Goal: Find specific page/section: Find specific page/section

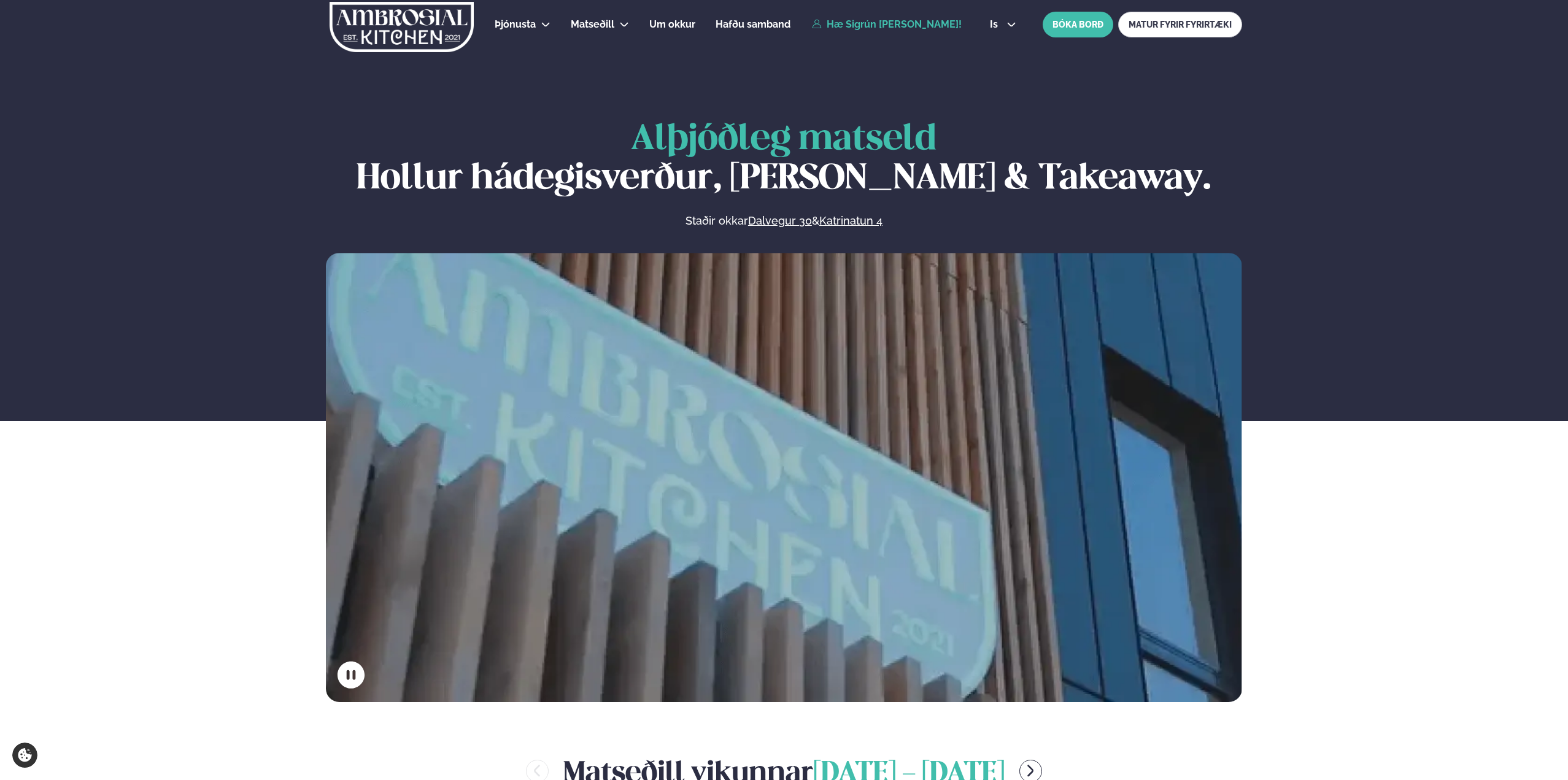
click at [882, 25] on link "Hæ Sigrún [PERSON_NAME]!" at bounding box center [887, 25] width 150 height 11
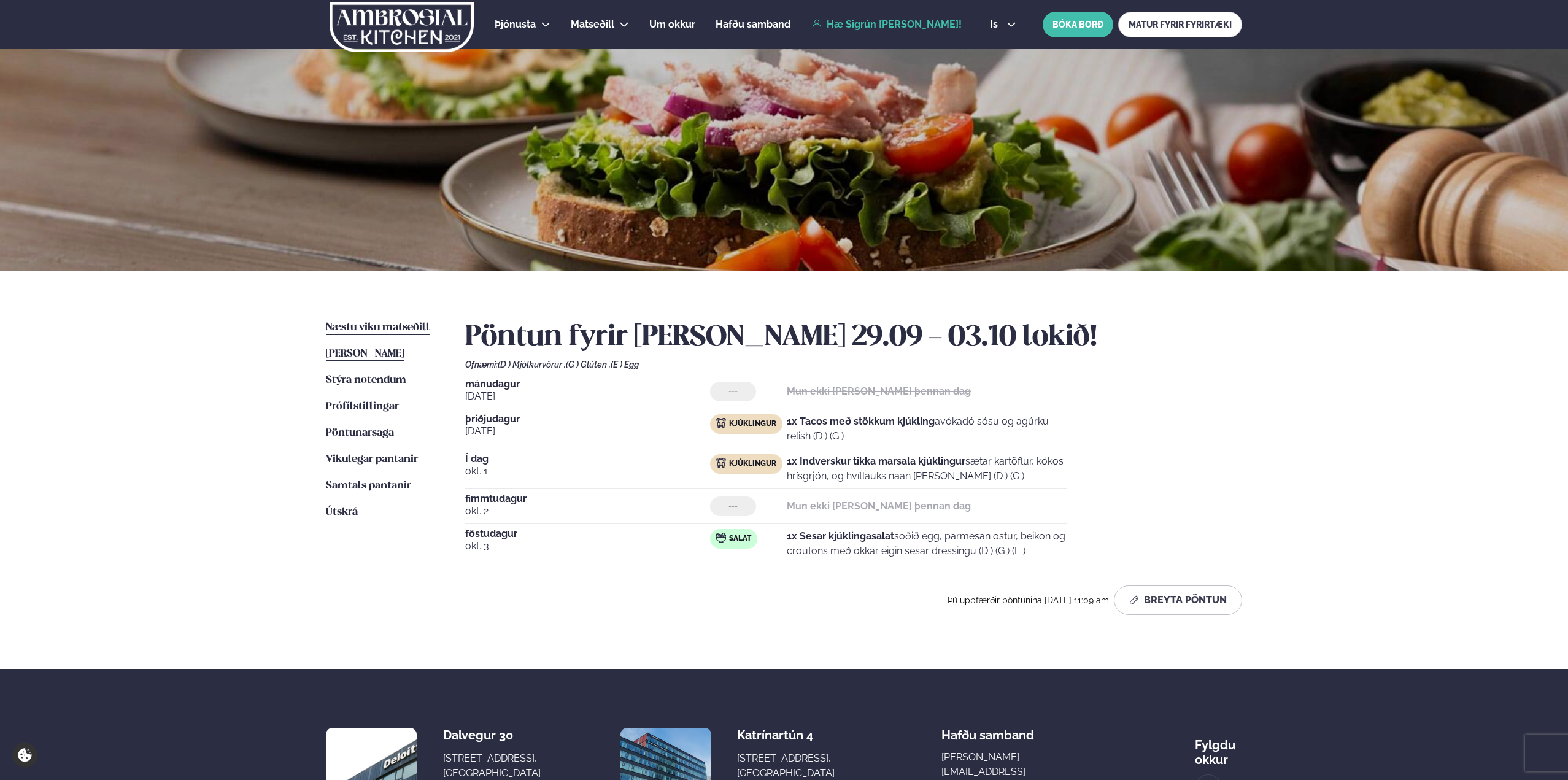
click at [390, 324] on span "Næstu viku matseðill" at bounding box center [378, 327] width 104 height 11
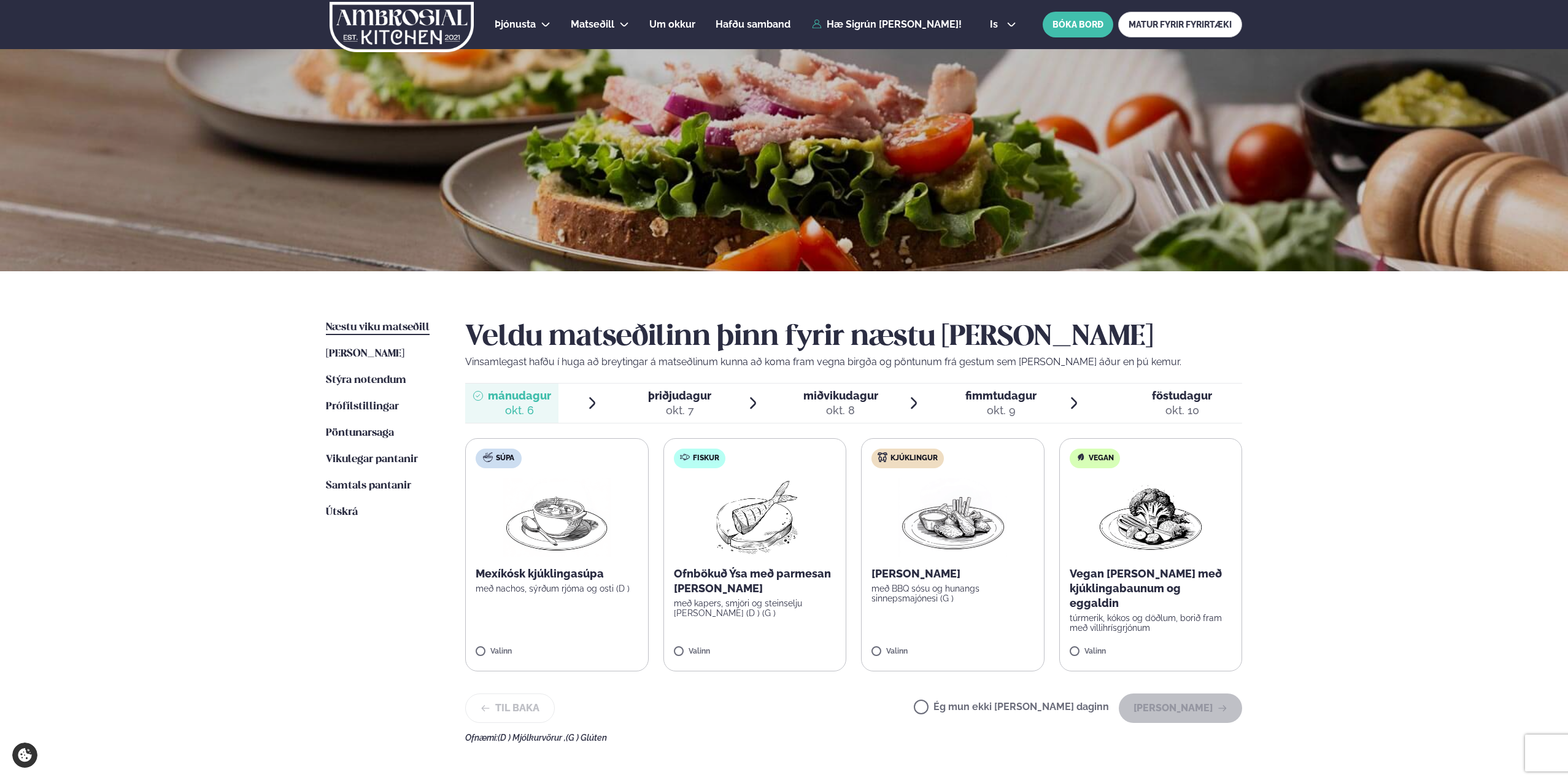
click at [715, 409] on span "þriðjudagur þri. [DATE]" at bounding box center [672, 403] width 93 height 39
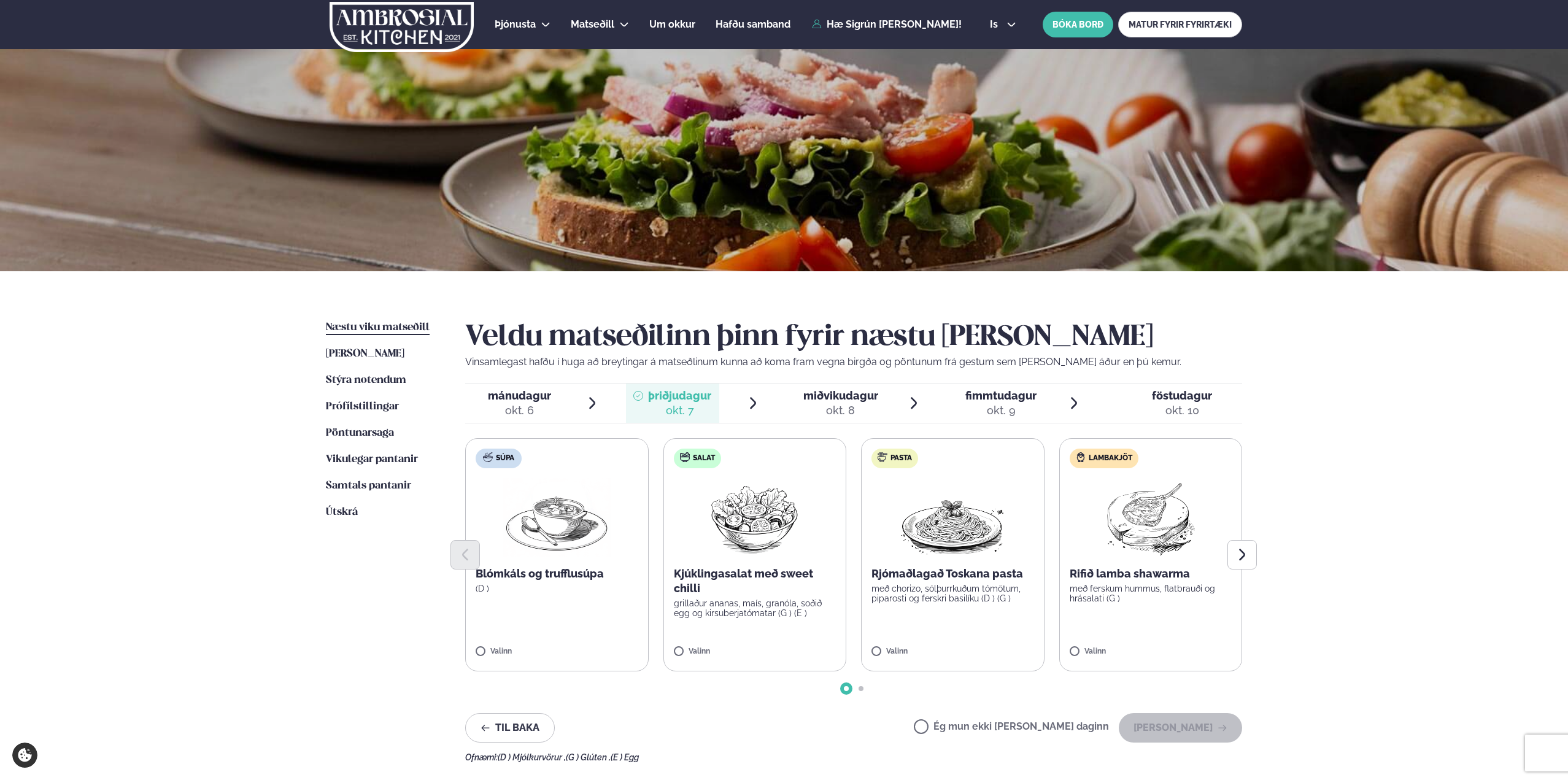
click at [876, 406] on div "okt. 8" at bounding box center [841, 410] width 75 height 15
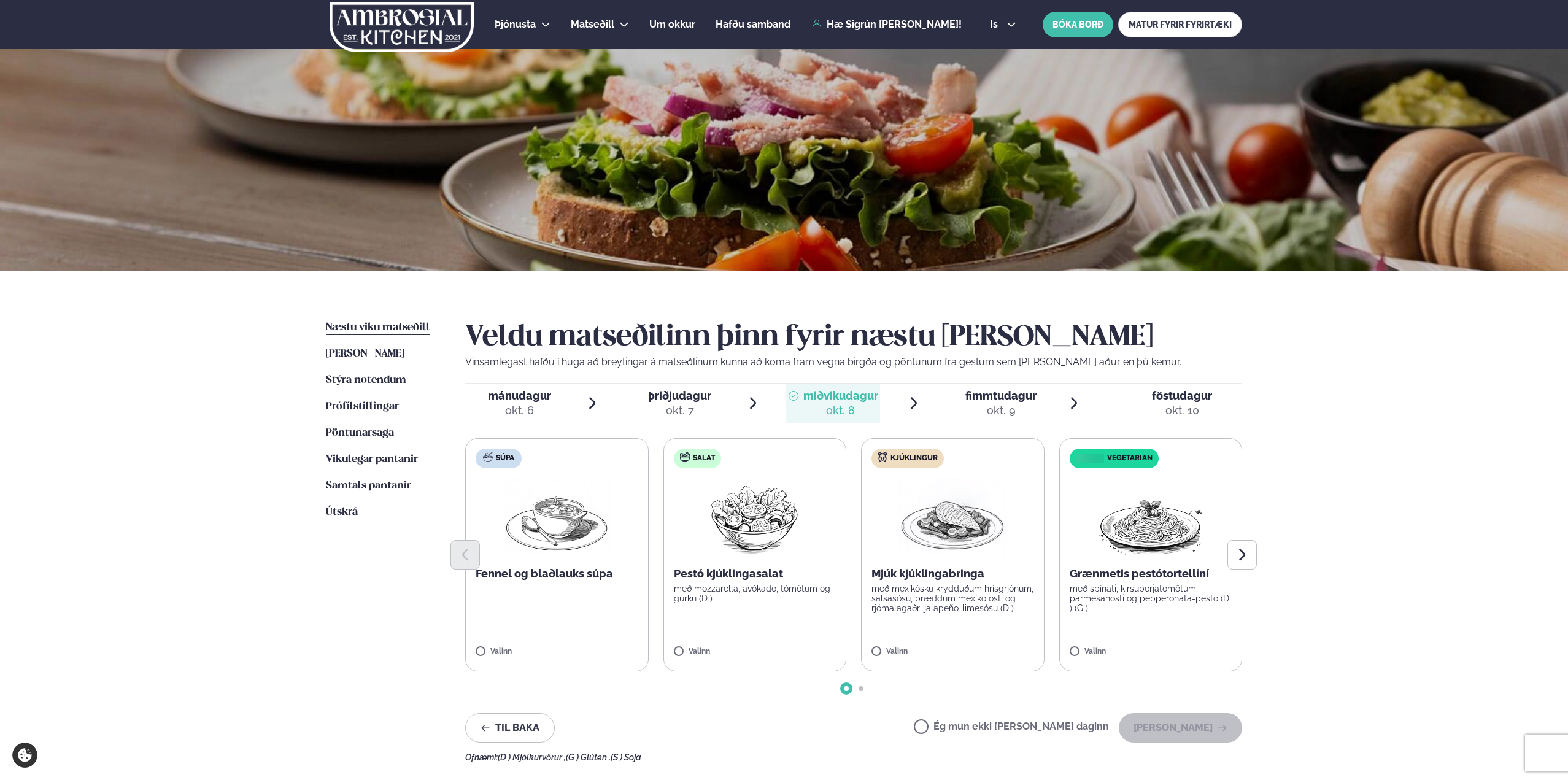
click at [991, 406] on div "okt. 9" at bounding box center [1001, 410] width 71 height 15
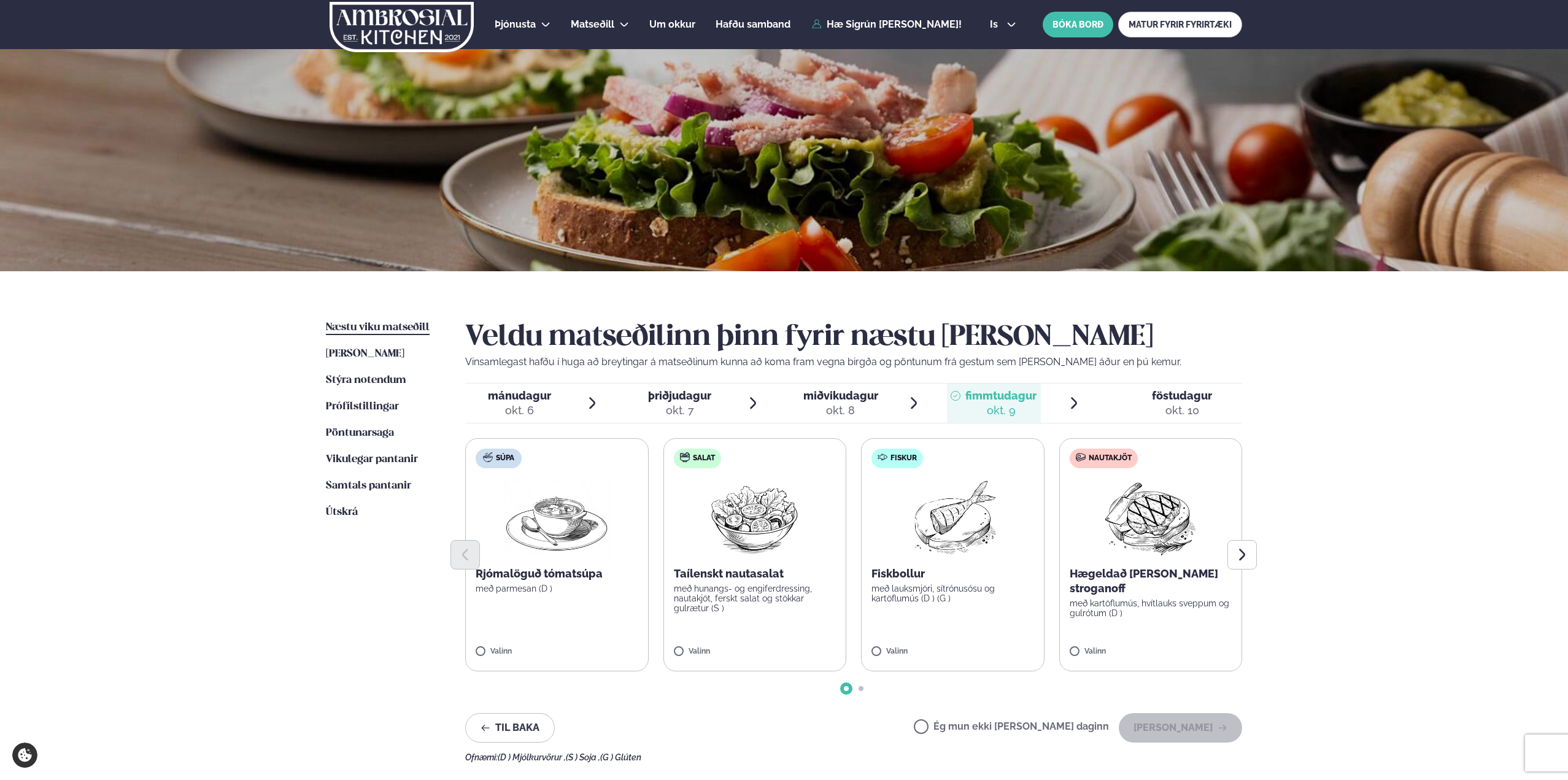
click at [869, 406] on div "okt. 8" at bounding box center [841, 410] width 75 height 15
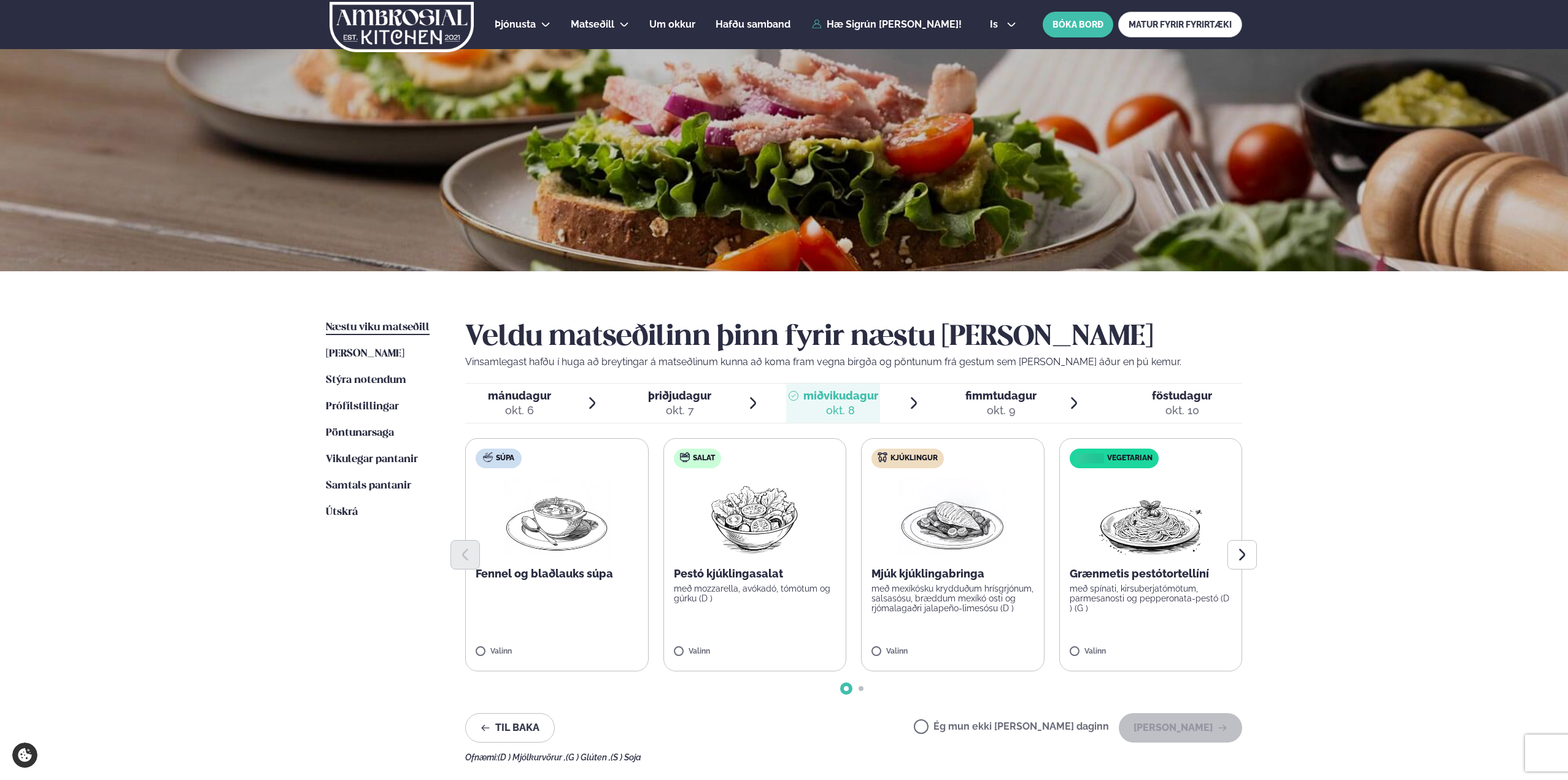
click at [741, 406] on li "þriðjudagur þri. [DATE]" at bounding box center [693, 403] width 135 height 39
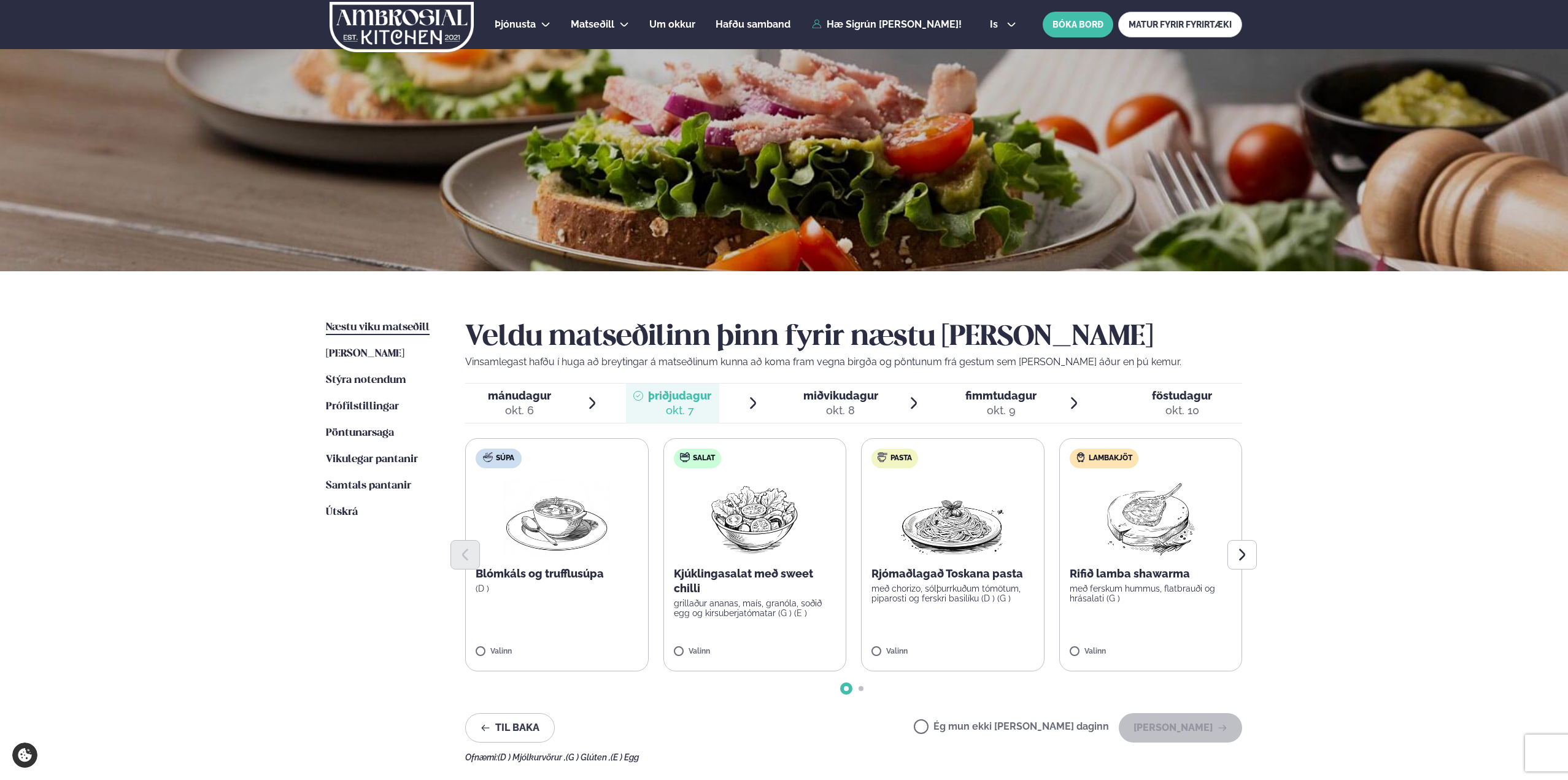
click at [597, 406] on icon at bounding box center [592, 403] width 15 height 15
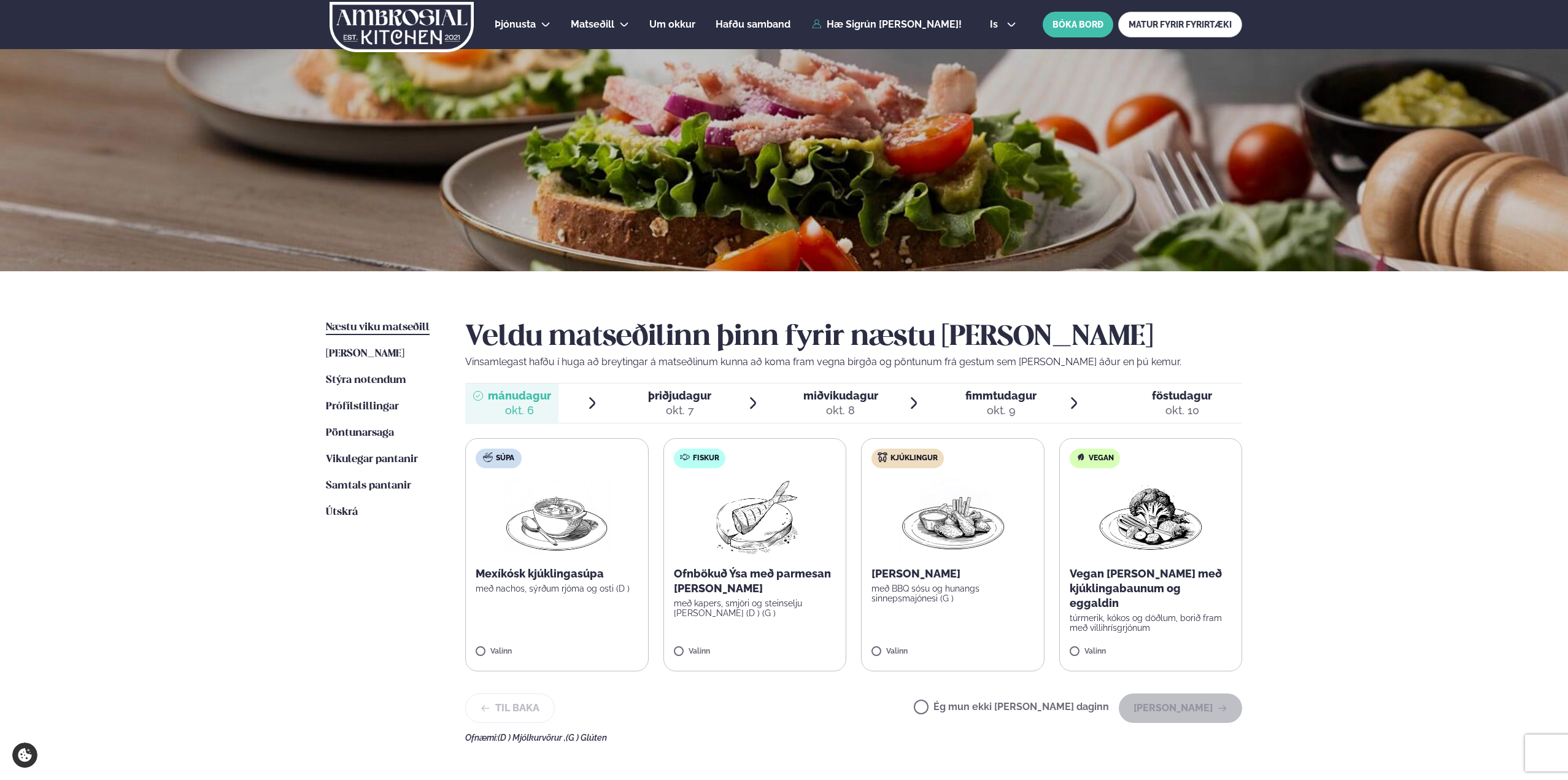
click at [656, 399] on span "þriðjudagur" at bounding box center [680, 395] width 63 height 13
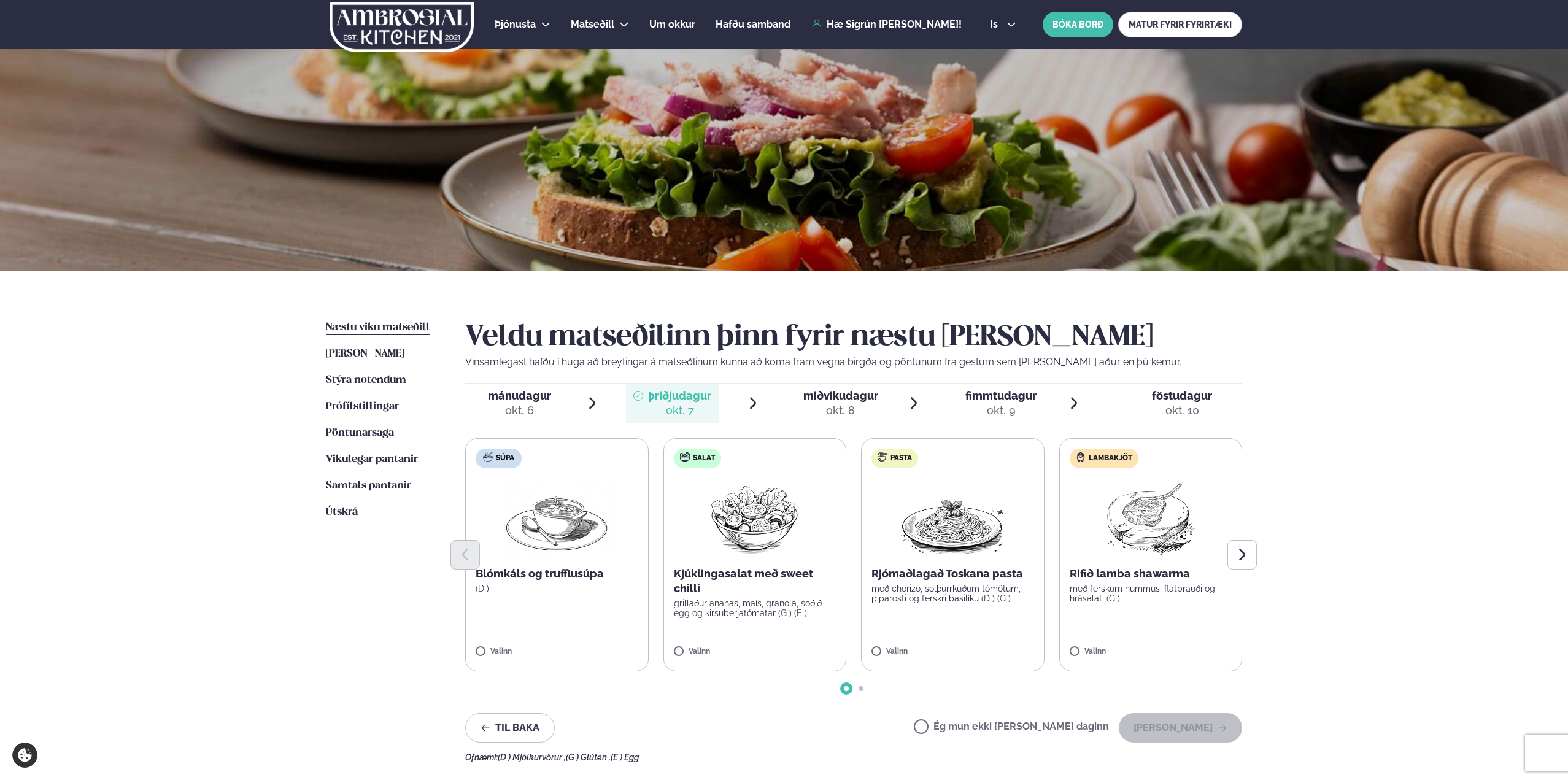
click at [799, 400] on span "miðvikudagur mið. [DATE]" at bounding box center [832, 403] width 93 height 39
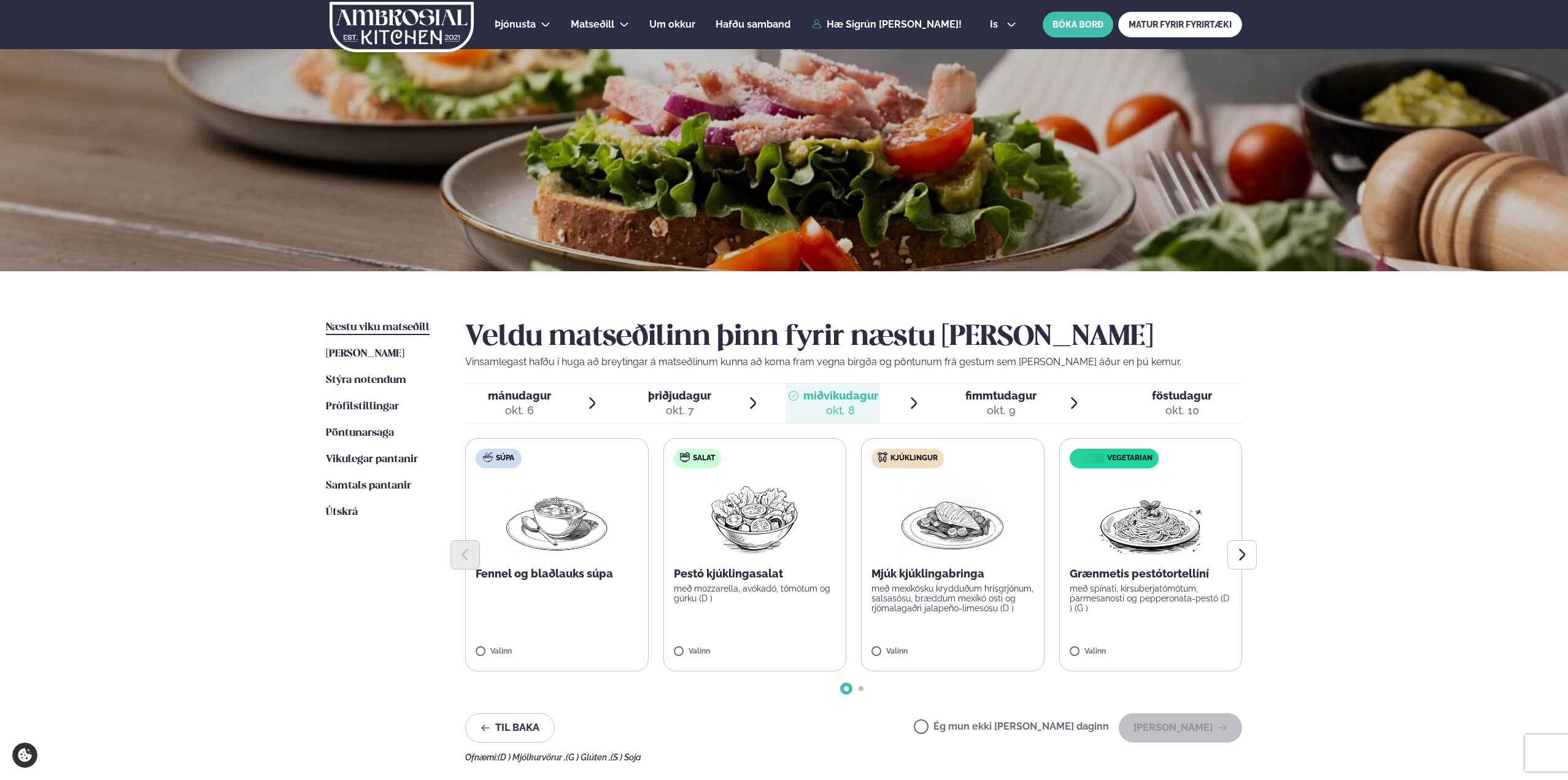
click at [722, 401] on li "þriðjudagur þri. [DATE]" at bounding box center [693, 403] width 135 height 39
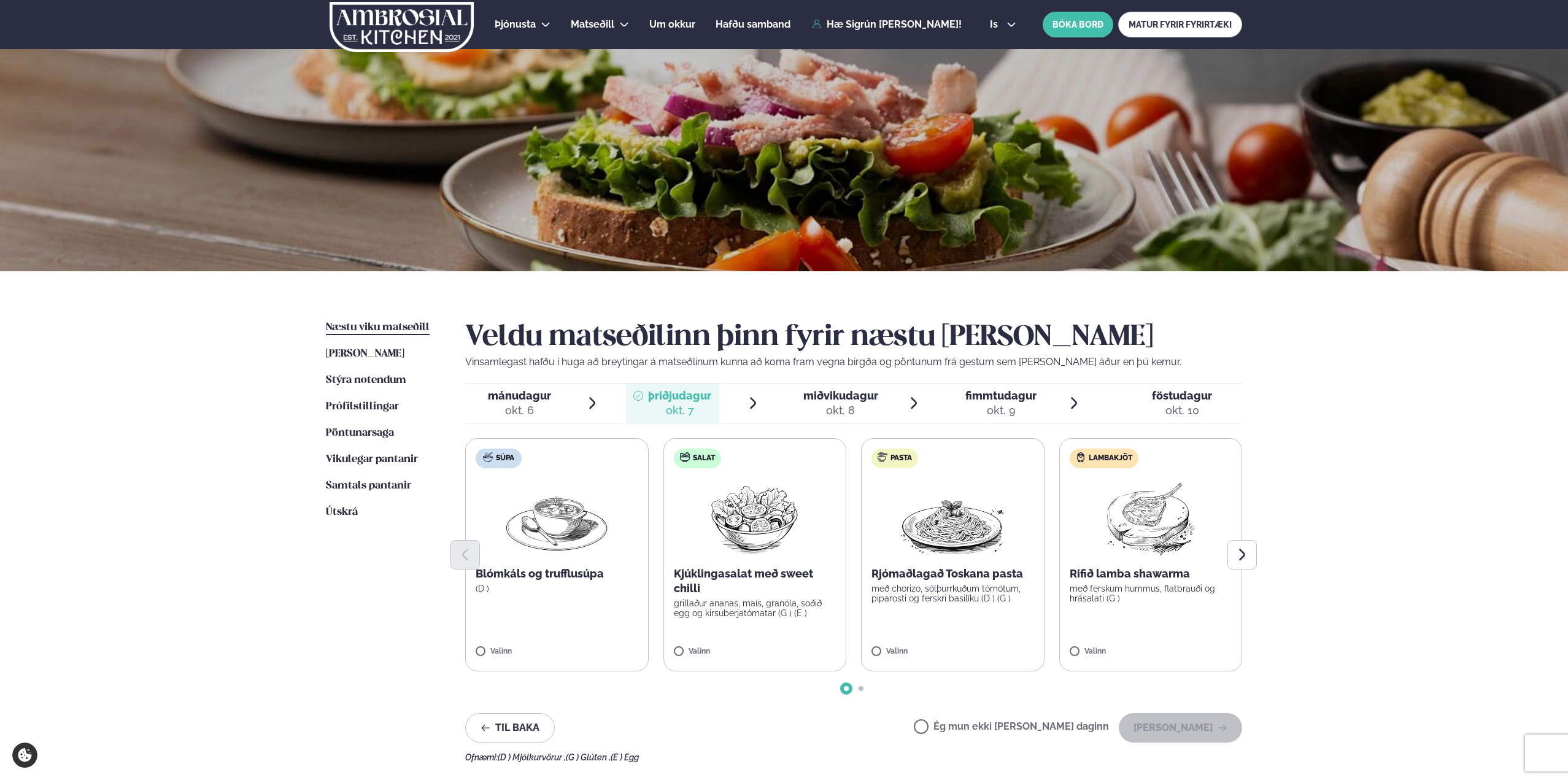
click at [574, 406] on li "mánudagur mán. [DATE]" at bounding box center [532, 403] width 135 height 39
